Goal: Transaction & Acquisition: Obtain resource

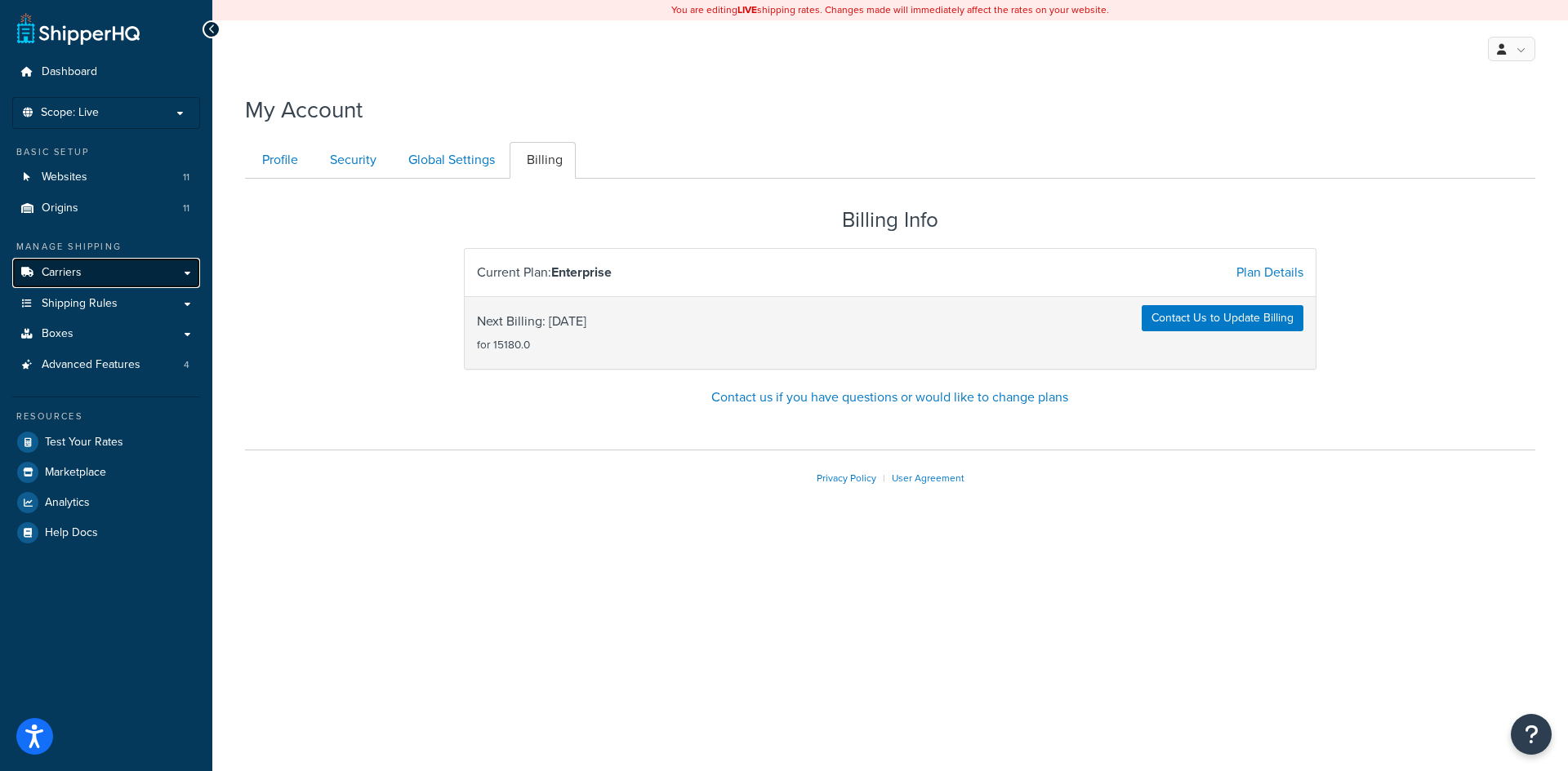
click at [105, 286] on link "Carriers" at bounding box center [106, 273] width 188 height 30
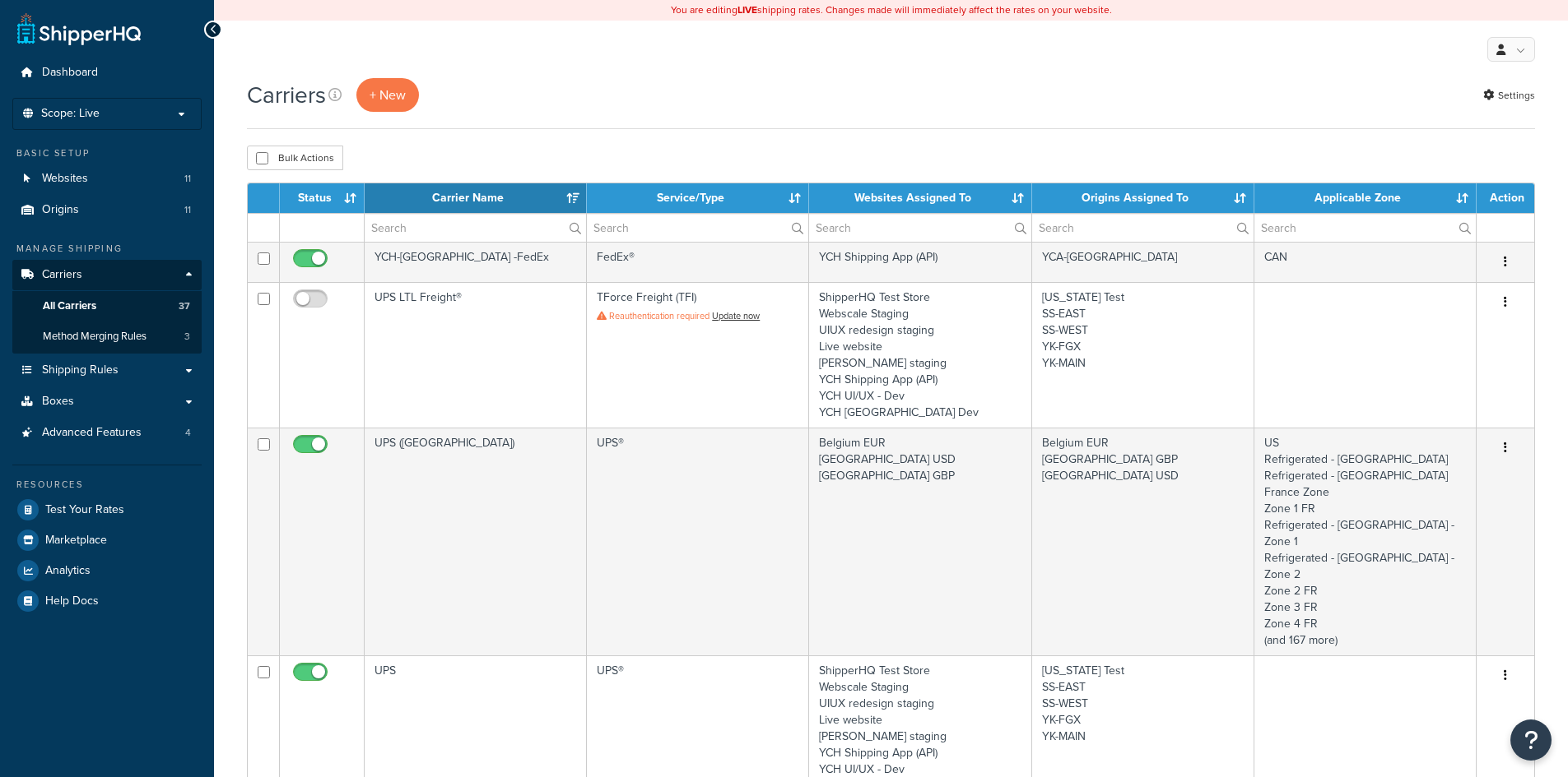
select select "15"
click at [392, 95] on button "+ New" at bounding box center [388, 95] width 63 height 34
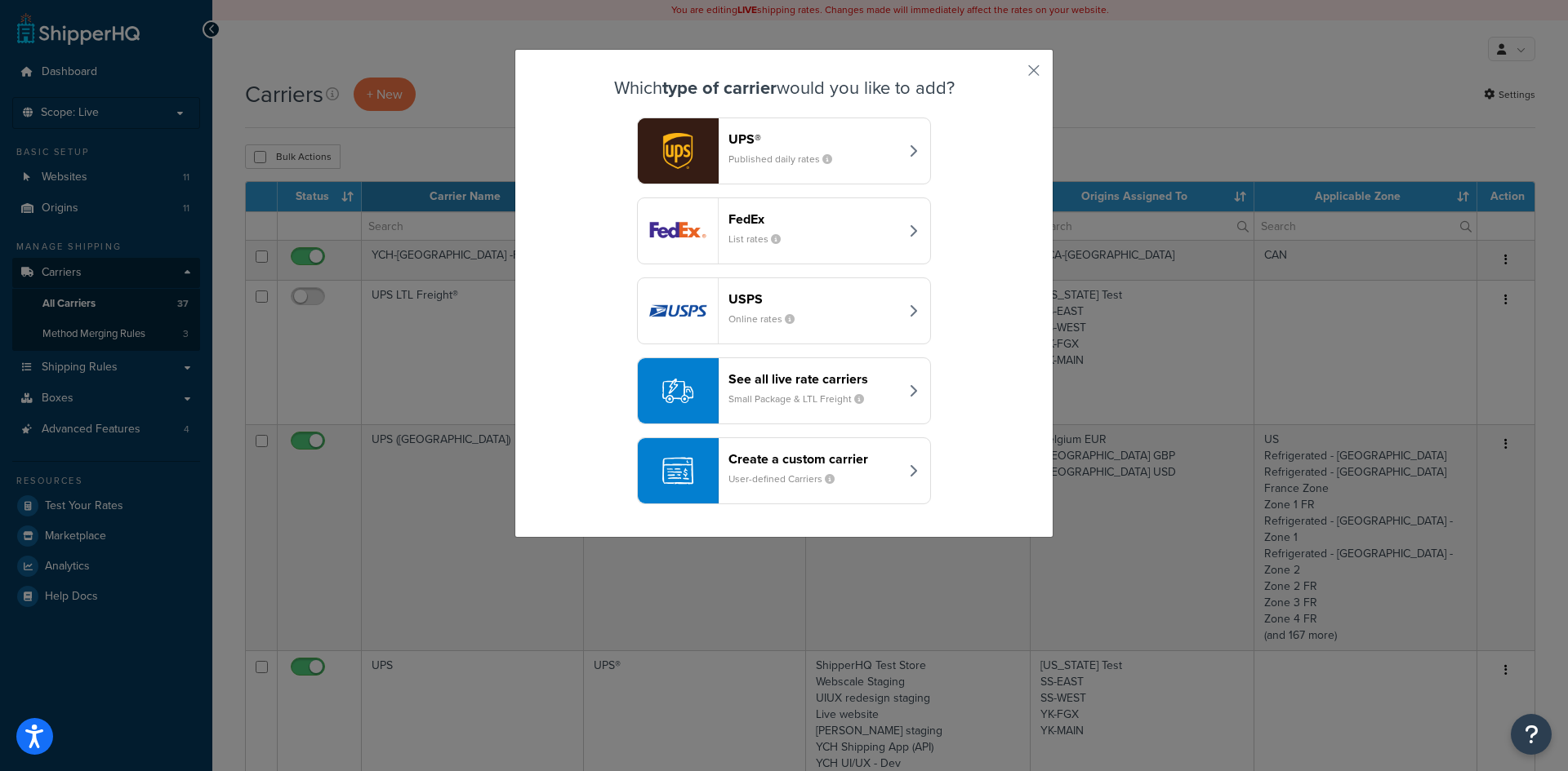
click at [895, 385] on button "See all live rate carriers Small Package & LTL Freight" at bounding box center [784, 390] width 293 height 67
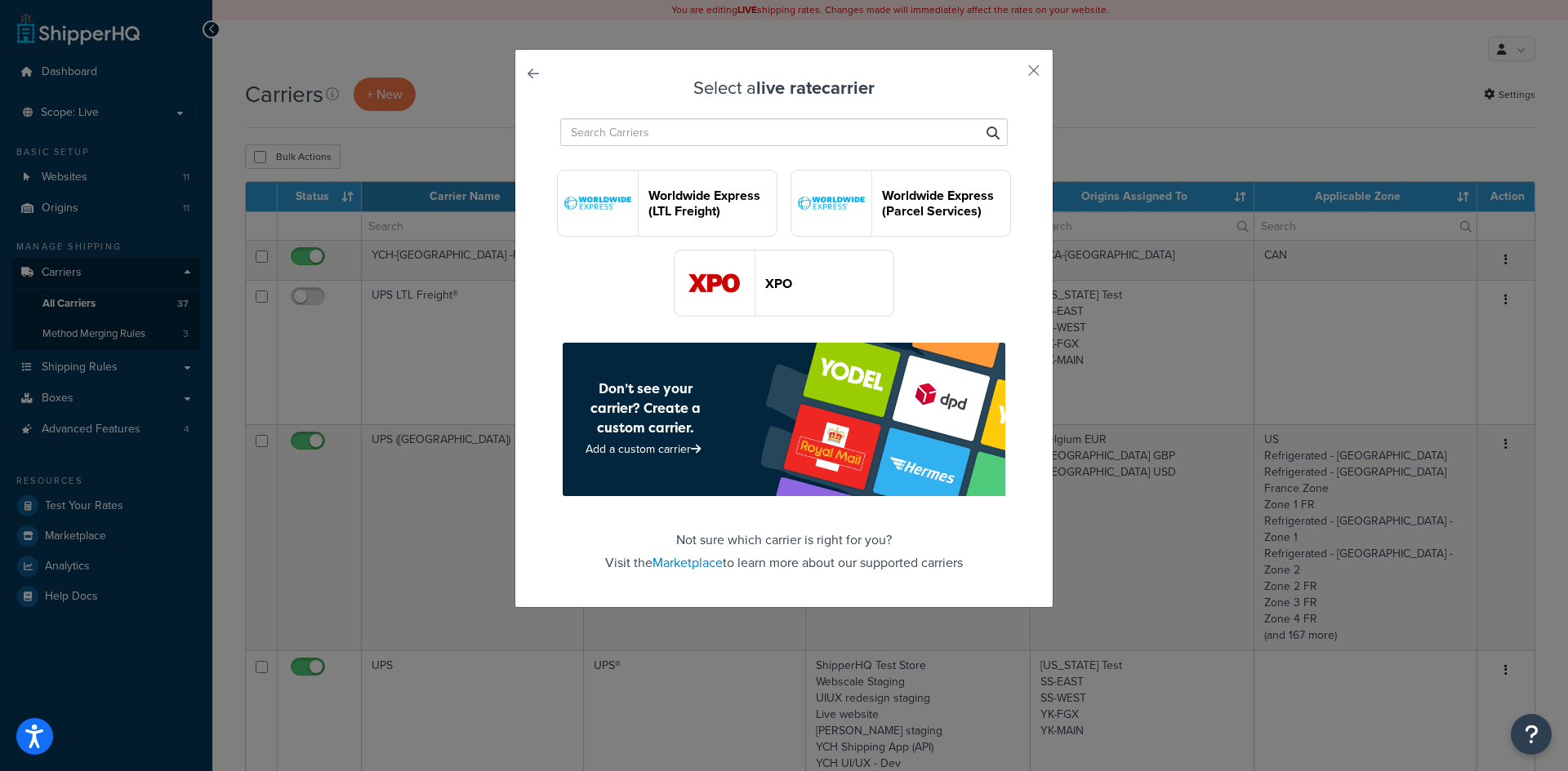
scroll to position [4715, 0]
click at [694, 564] on link "Marketplace" at bounding box center [688, 563] width 71 height 19
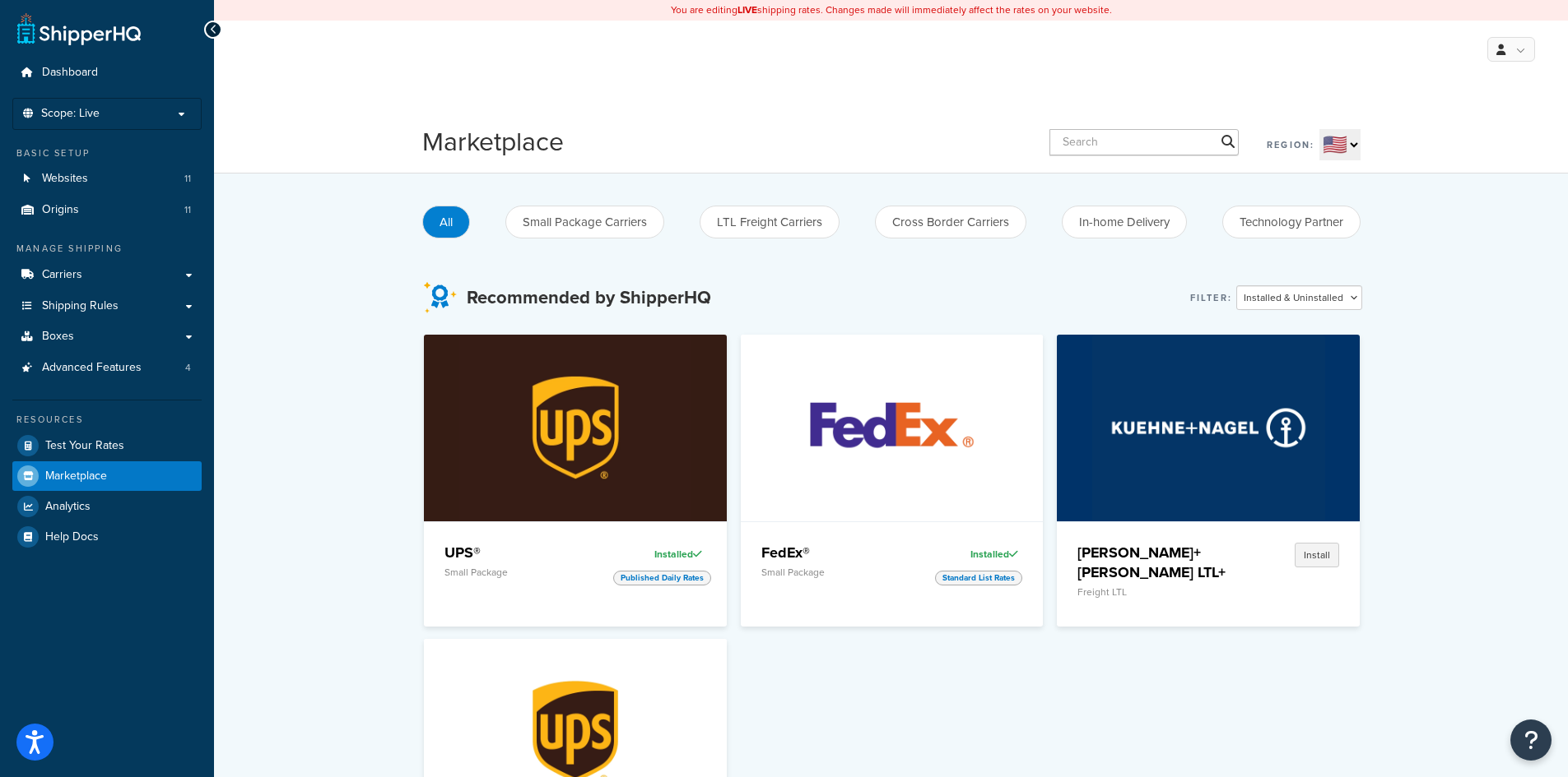
click at [1334, 141] on select "🇺🇸 🇬🇧 🇨🇦 🇦🇺 🇪🇺 🌐" at bounding box center [1339, 144] width 41 height 31
select select "EU"
click at [1319, 130] on select "🇺🇸 🇬🇧 🇨🇦 🇦🇺 🇪🇺 🌐" at bounding box center [1339, 144] width 41 height 31
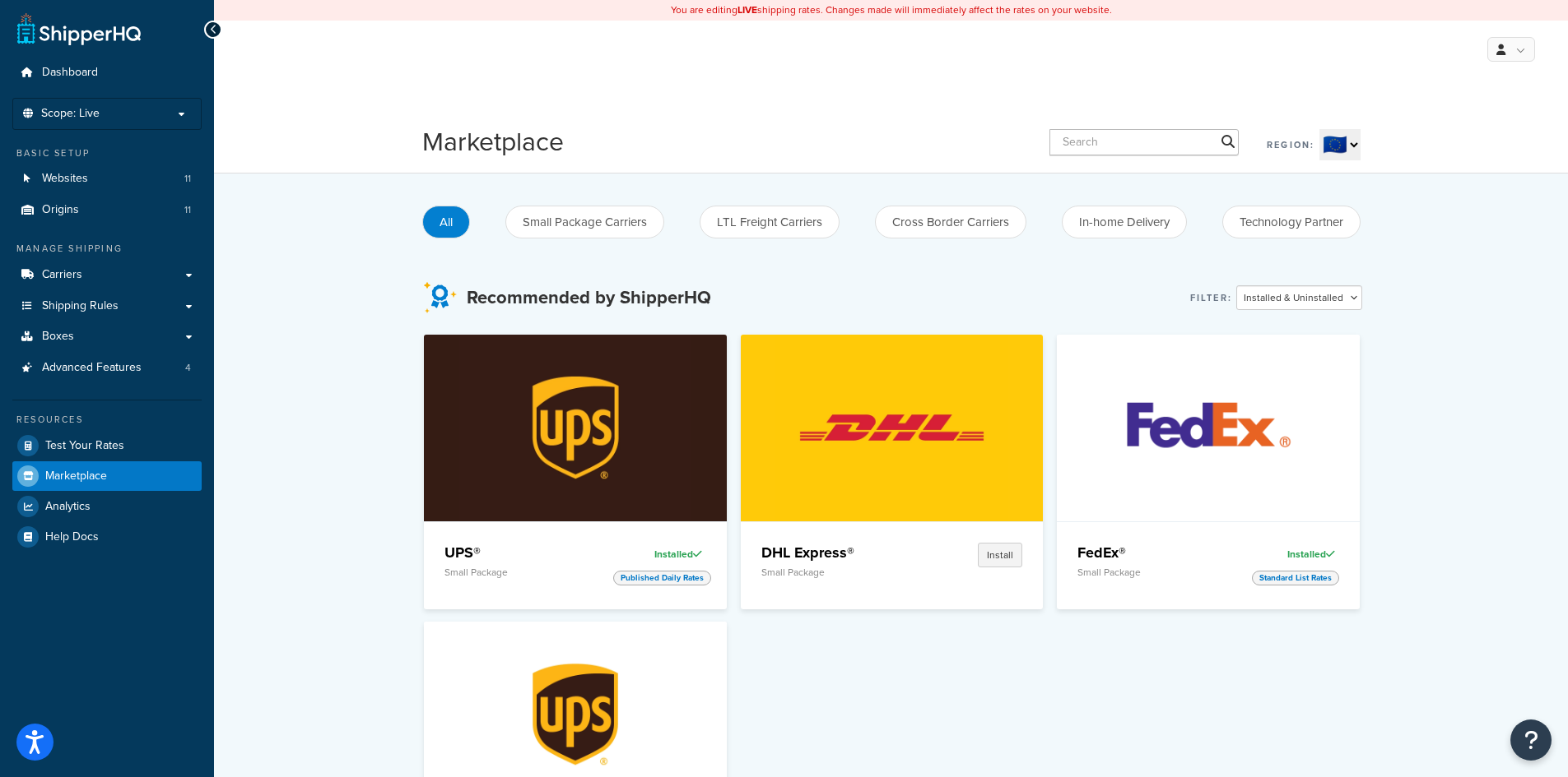
click at [1350, 150] on select "🇺🇸 🇬🇧 🇨🇦 🇦🇺 🇪🇺 🌐" at bounding box center [1339, 144] width 41 height 31
click at [1399, 136] on div "Marketplace Region: 🇺🇸 🇬🇧 🇨🇦 🇦🇺 🇪🇺 🌐 All Small Package Carriers LTL Freight Car…" at bounding box center [891, 173] width 1354 height 141
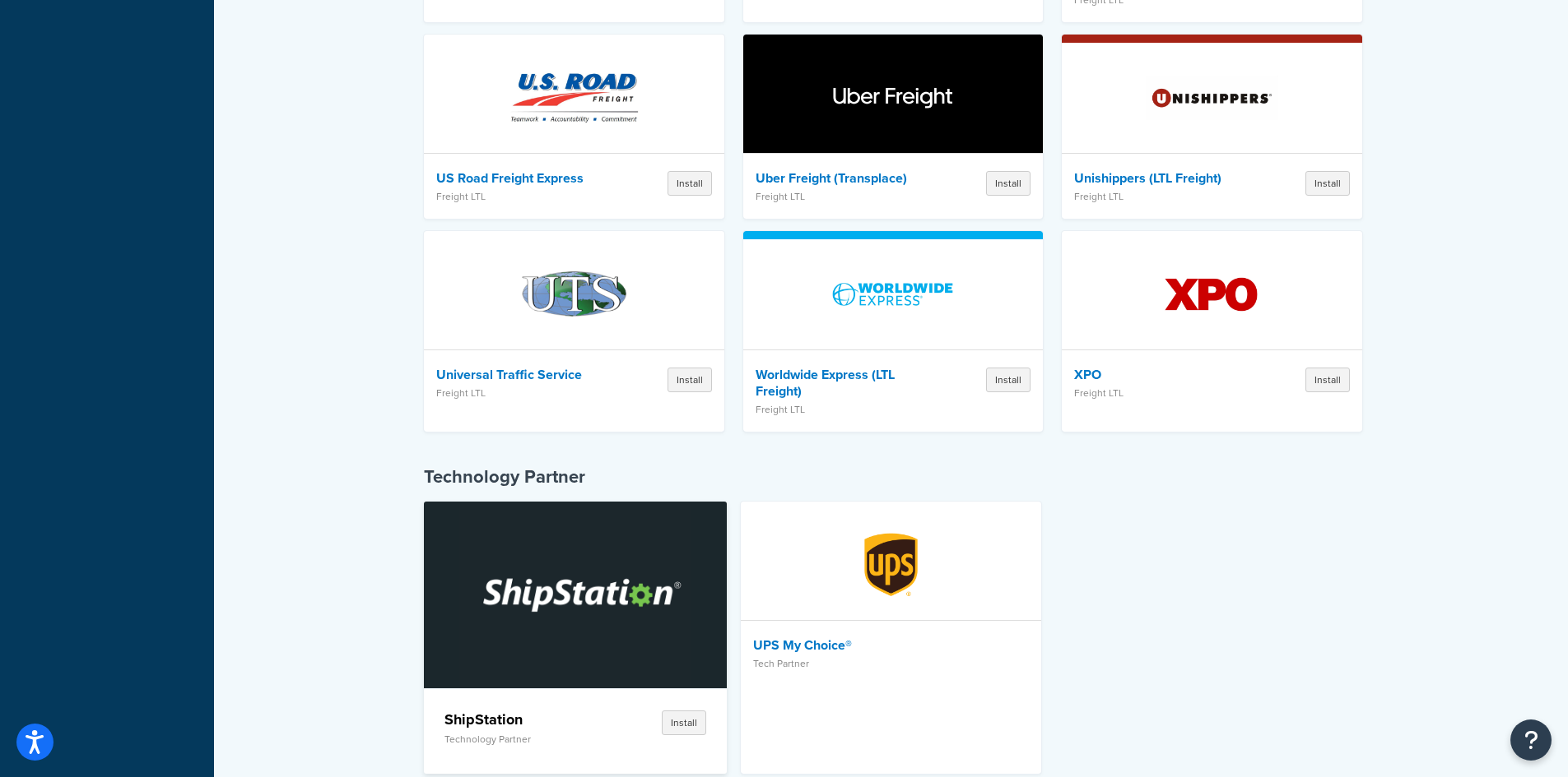
scroll to position [5019, 0]
drag, startPoint x: 1451, startPoint y: 458, endPoint x: 1443, endPoint y: 585, distance: 127.3
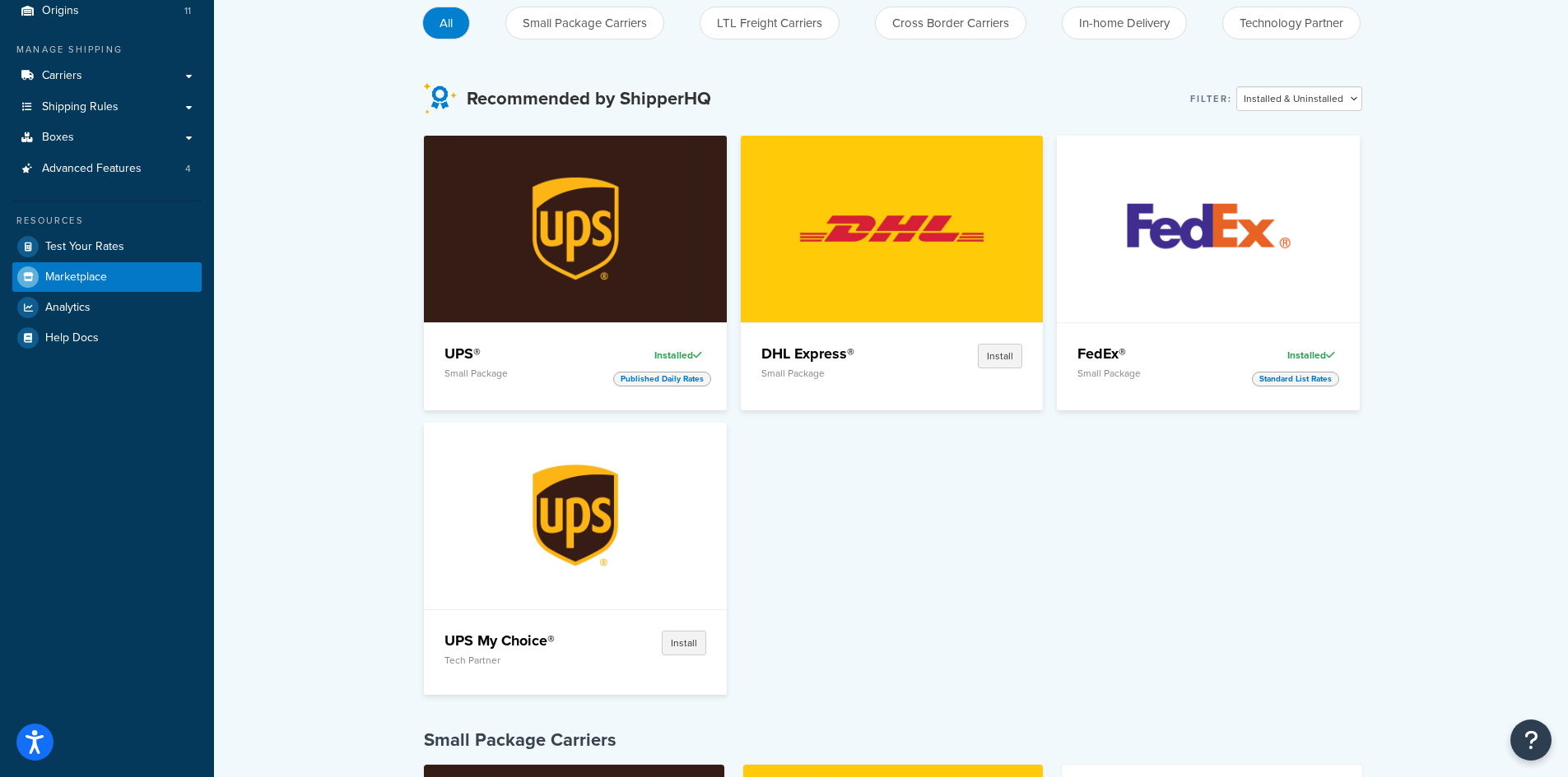
scroll to position [0, 0]
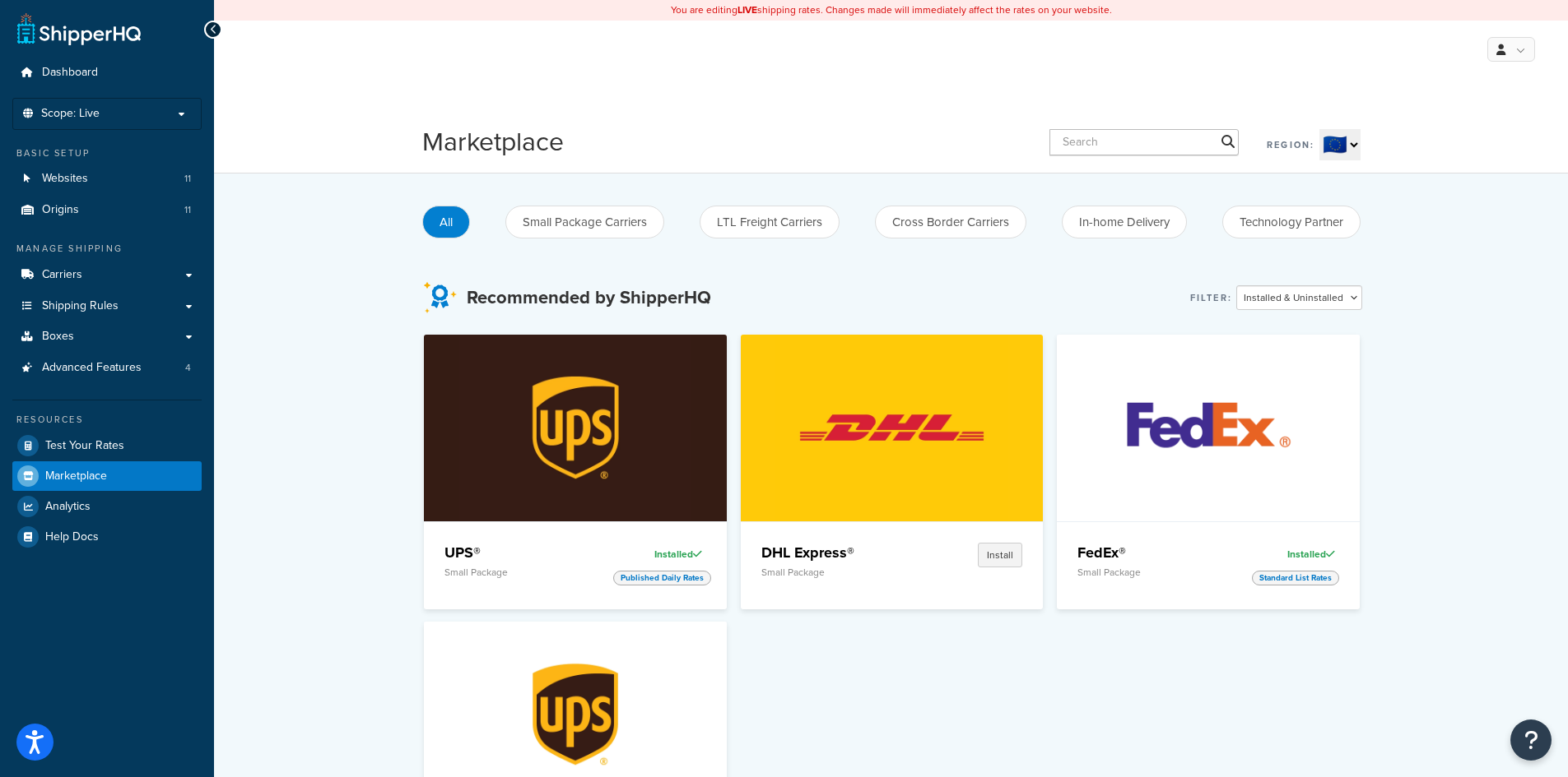
drag, startPoint x: 1515, startPoint y: 612, endPoint x: 1546, endPoint y: 378, distance: 236.0
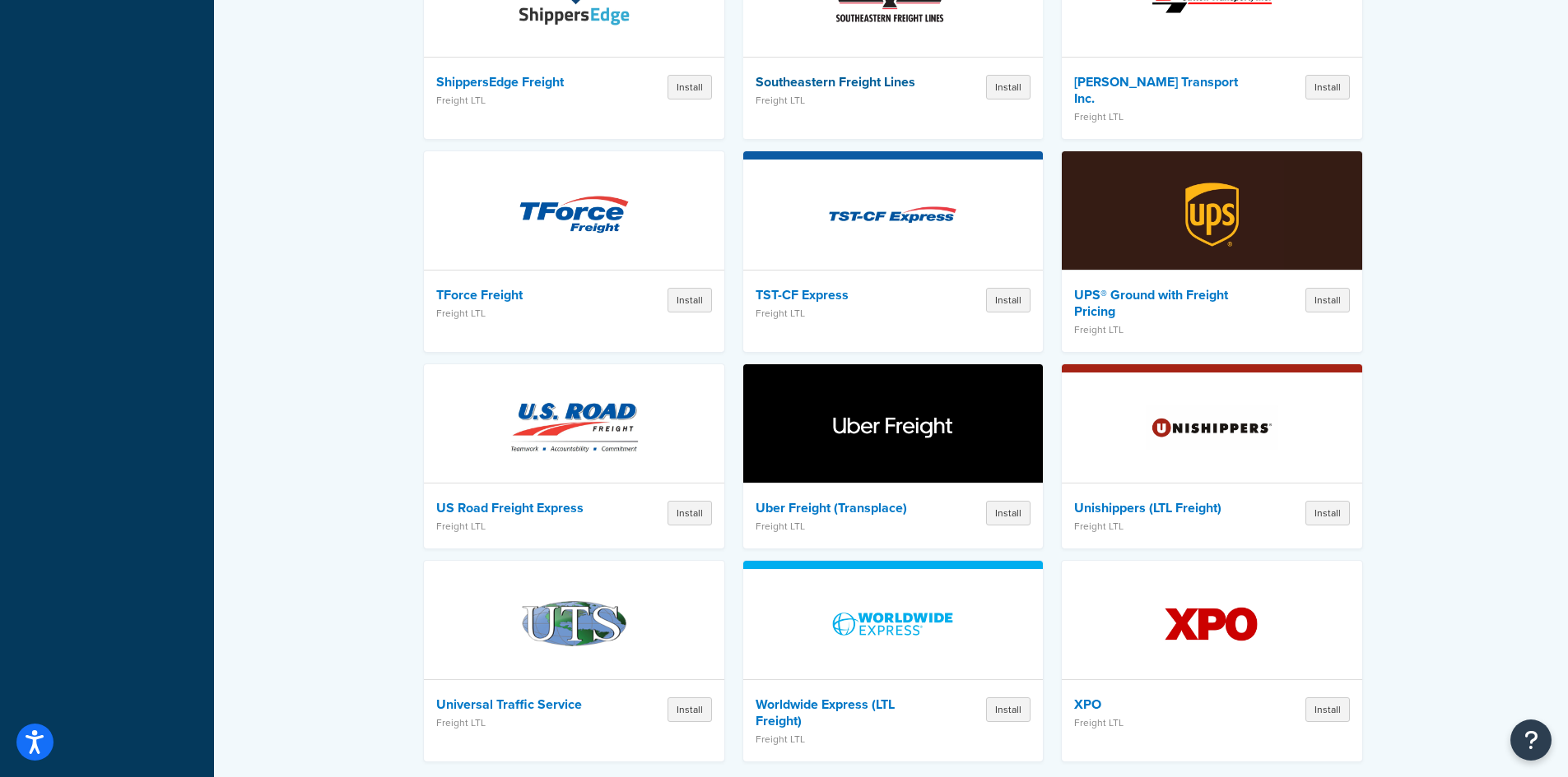
scroll to position [4770, 0]
